Goal: Task Accomplishment & Management: Use online tool/utility

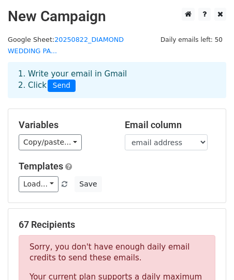
click at [73, 115] on div "Variables Copy/paste... {{First name}} {{Last name}} {{email address}} {{invite…" at bounding box center [116, 156] width 217 height 94
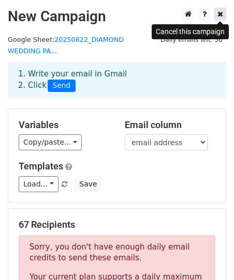
click at [220, 15] on icon at bounding box center [220, 13] width 6 height 7
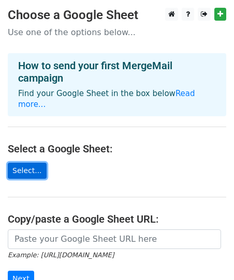
click at [36, 163] on link "Select..." at bounding box center [27, 171] width 39 height 16
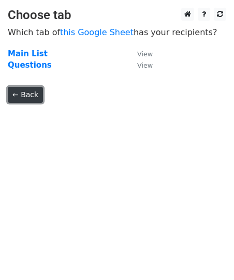
click at [30, 99] on link "← Back" at bounding box center [25, 95] width 35 height 16
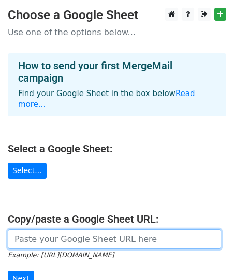
click at [41, 229] on input "url" at bounding box center [114, 239] width 213 height 20
paste input "https://docs.google.com/spreadsheets/d/14tDs1nPSEz5HttbGuv0bPIRDmRGT2WpZ/edit"
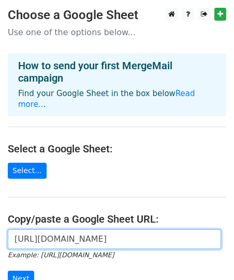
scroll to position [0, 130]
type input "https://docs.google.com/spreadsheets/d/14tDs1nPSEz5HttbGuv0bPIRDmRGT2WpZ/edit"
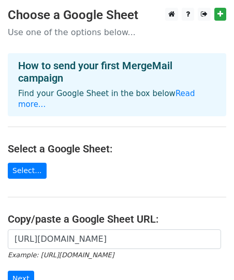
scroll to position [0, 0]
click at [145, 171] on main "Choose a Google Sheet Use one of the options below... How to send your first Me…" at bounding box center [117, 175] width 234 height 334
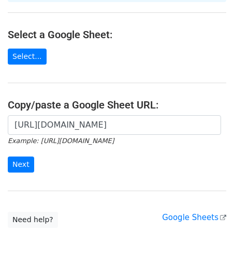
scroll to position [134, 0]
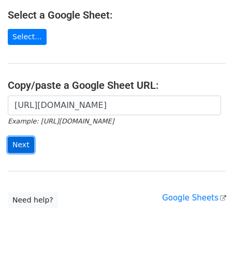
click at [25, 140] on input "Next" at bounding box center [21, 145] width 26 height 16
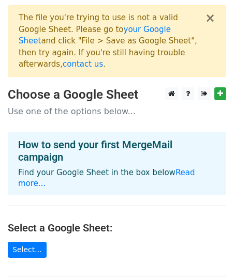
click at [100, 110] on main "× The file you're trying to use is not a valid Google Sheet. Please go to your …" at bounding box center [117, 213] width 234 height 417
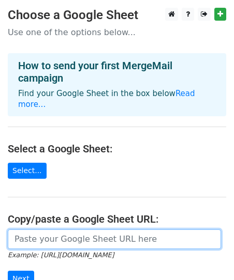
click at [61, 229] on input "url" at bounding box center [114, 239] width 213 height 20
paste input "[URL][DOMAIN_NAME]"
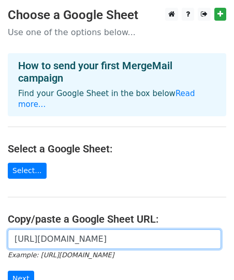
scroll to position [0, 190]
type input "[URL][DOMAIN_NAME]"
click at [8, 271] on input "Next" at bounding box center [21, 279] width 26 height 16
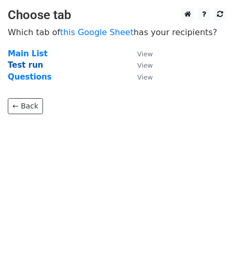
click at [33, 67] on strong "Test run" at bounding box center [26, 64] width 36 height 9
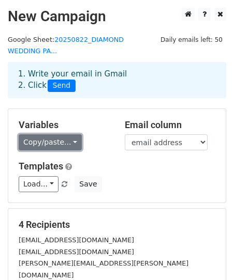
click at [71, 143] on link "Copy/paste..." at bounding box center [50, 142] width 63 height 16
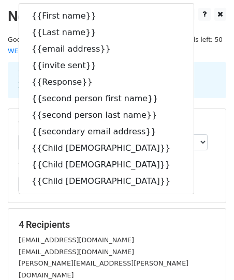
click at [173, 54] on main "New Campaign Daily emails left: 50 Google Sheet: 20250822_DIAMOND WEDDING PA...…" at bounding box center [117, 195] width 234 height 375
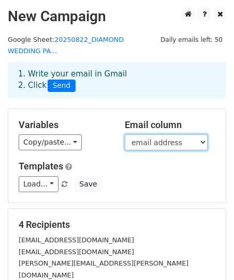
click at [156, 145] on select "First name Last name email address invite sent Response second person first nam…" at bounding box center [166, 142] width 83 height 16
click at [125, 134] on select "First name Last name email address invite sent Response second person first nam…" at bounding box center [166, 142] width 83 height 16
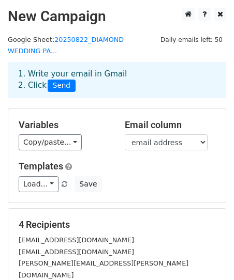
click at [208, 142] on div "Email column First name Last name email address invite sent Response second per…" at bounding box center [170, 135] width 106 height 32
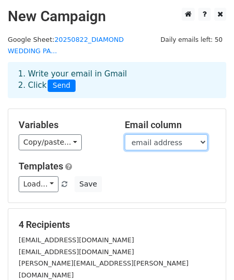
click at [199, 147] on select "First name Last name email address invite sent Response second person first nam…" at bounding box center [166, 142] width 83 height 16
click at [125, 134] on select "First name Last name email address invite sent Response second person first nam…" at bounding box center [166, 142] width 83 height 16
click at [194, 146] on select "First name Last name email address invite sent Response second person first nam…" at bounding box center [166, 142] width 83 height 16
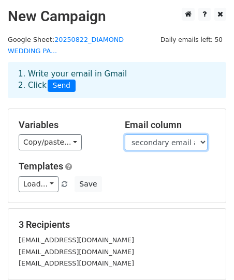
select select "email address"
click at [125, 134] on select "First name Last name email address invite sent Response second person first nam…" at bounding box center [166, 142] width 83 height 16
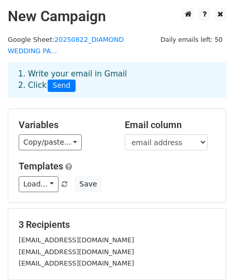
click at [159, 173] on div "Templates Load... No templates saved Save" at bounding box center [117, 177] width 212 height 32
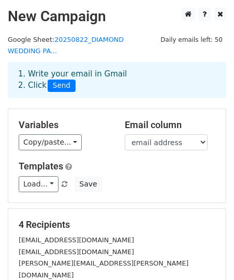
click at [145, 186] on div "Load... No templates saved Save" at bounding box center [117, 184] width 212 height 16
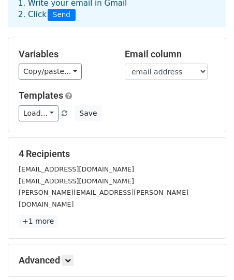
scroll to position [83, 0]
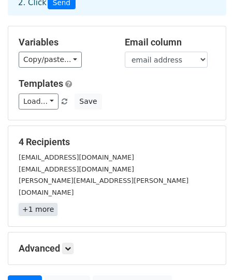
click at [47, 203] on link "+1 more" at bounding box center [38, 209] width 39 height 13
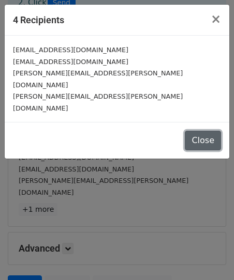
click at [197, 131] on button "Close" at bounding box center [202, 141] width 36 height 20
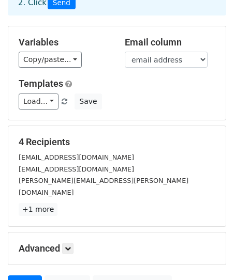
click at [153, 173] on div "jamesplloyd@gmail.com" at bounding box center [117, 169] width 212 height 12
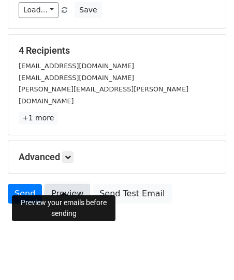
click at [69, 184] on link "Preview" at bounding box center [66, 194] width 45 height 20
click at [66, 184] on link "Preview" at bounding box center [66, 194] width 45 height 20
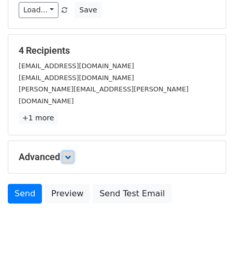
click at [68, 151] on link at bounding box center [67, 156] width 11 height 11
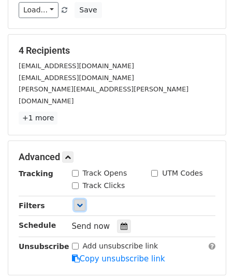
click at [81, 202] on icon at bounding box center [79, 205] width 6 height 6
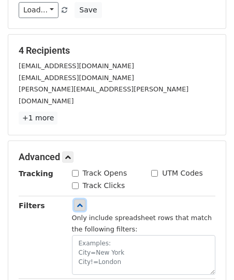
click at [81, 202] on icon at bounding box center [79, 205] width 6 height 6
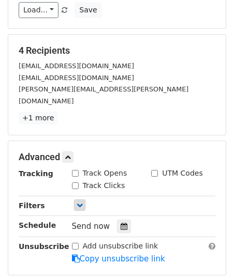
click at [111, 151] on h5 "Advanced" at bounding box center [117, 156] width 196 height 11
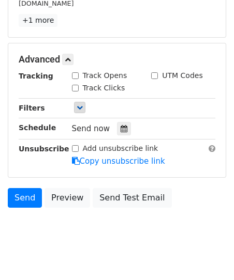
scroll to position [275, 0]
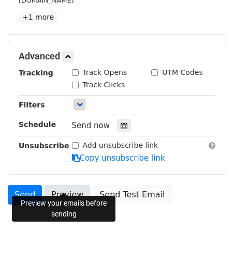
click at [68, 186] on link "Preview" at bounding box center [66, 195] width 45 height 20
click at [73, 185] on link "Preview" at bounding box center [66, 195] width 45 height 20
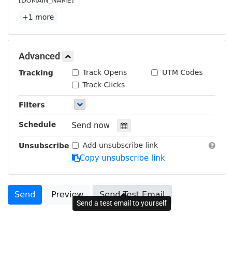
click at [112, 185] on link "Send Test Email" at bounding box center [132, 195] width 79 height 20
click at [120, 186] on link "Send Test Email" at bounding box center [132, 195] width 79 height 20
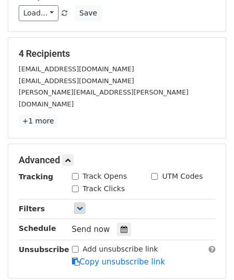
scroll to position [151, 0]
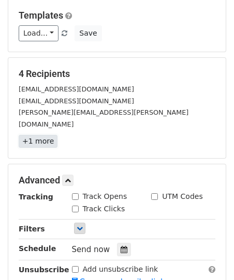
click at [29, 135] on link "+1 more" at bounding box center [38, 141] width 39 height 13
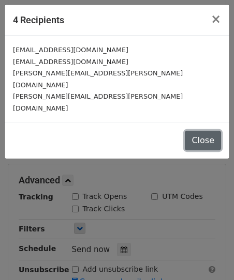
click at [209, 131] on button "Close" at bounding box center [202, 141] width 36 height 20
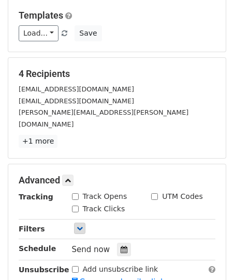
click at [119, 223] on div "Only include spreadsheet rows that match the following filters:" at bounding box center [143, 229] width 159 height 12
click at [75, 223] on link at bounding box center [79, 228] width 11 height 11
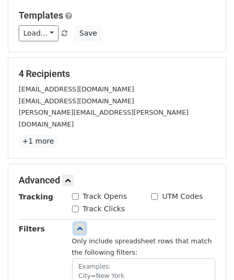
click at [75, 223] on link at bounding box center [79, 228] width 11 height 11
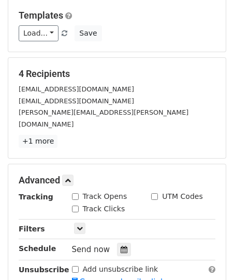
click at [151, 223] on div "Only include spreadsheet rows that match the following filters:" at bounding box center [143, 229] width 159 height 12
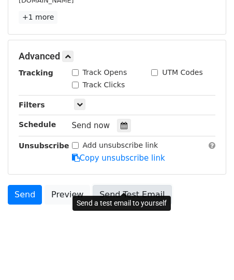
click at [131, 185] on link "Send Test Email" at bounding box center [132, 195] width 79 height 20
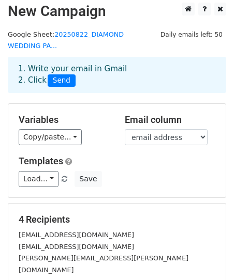
click at [115, 173] on div "Load... No templates saved Save" at bounding box center [117, 179] width 212 height 16
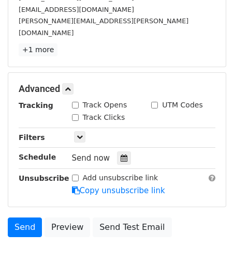
scroll to position [253, 0]
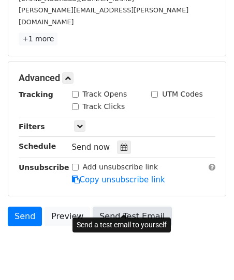
click at [111, 207] on link "Send Test Email" at bounding box center [132, 217] width 79 height 20
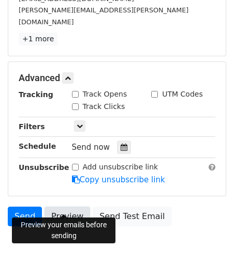
click at [70, 207] on link "Preview" at bounding box center [66, 217] width 45 height 20
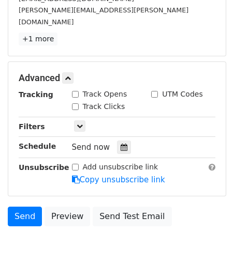
click at [139, 228] on body "New Campaign Daily emails left: 50 Google Sheet: 20250822_DIAMOND WEDDING PA...…" at bounding box center [117, 14] width 234 height 518
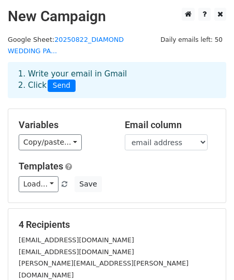
scroll to position [0, 0]
click at [200, 17] on link at bounding box center [204, 14] width 12 height 13
click at [88, 129] on h5 "Variables" at bounding box center [64, 124] width 90 height 11
click at [95, 167] on h5 "Templates" at bounding box center [117, 166] width 196 height 11
click at [101, 127] on h5 "Variables" at bounding box center [64, 124] width 90 height 11
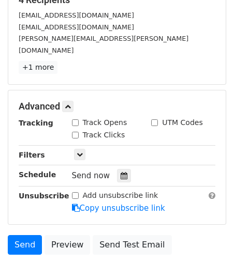
scroll to position [270, 0]
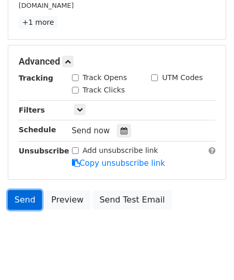
click at [32, 190] on link "Send" at bounding box center [25, 200] width 34 height 20
